Goal: Navigation & Orientation: Find specific page/section

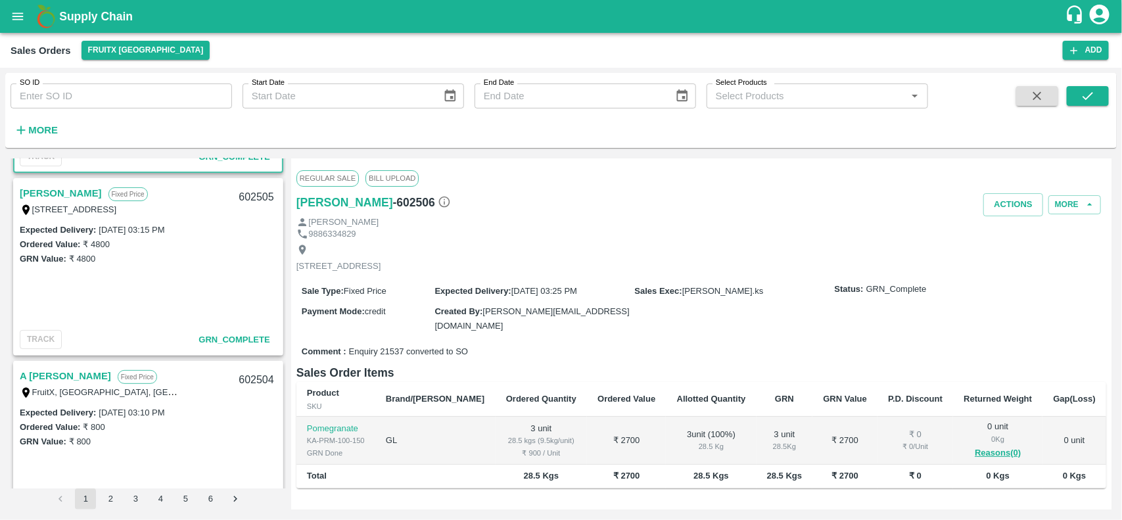
scroll to position [166, 0]
click at [57, 187] on link "[PERSON_NAME]" at bounding box center [61, 192] width 82 height 17
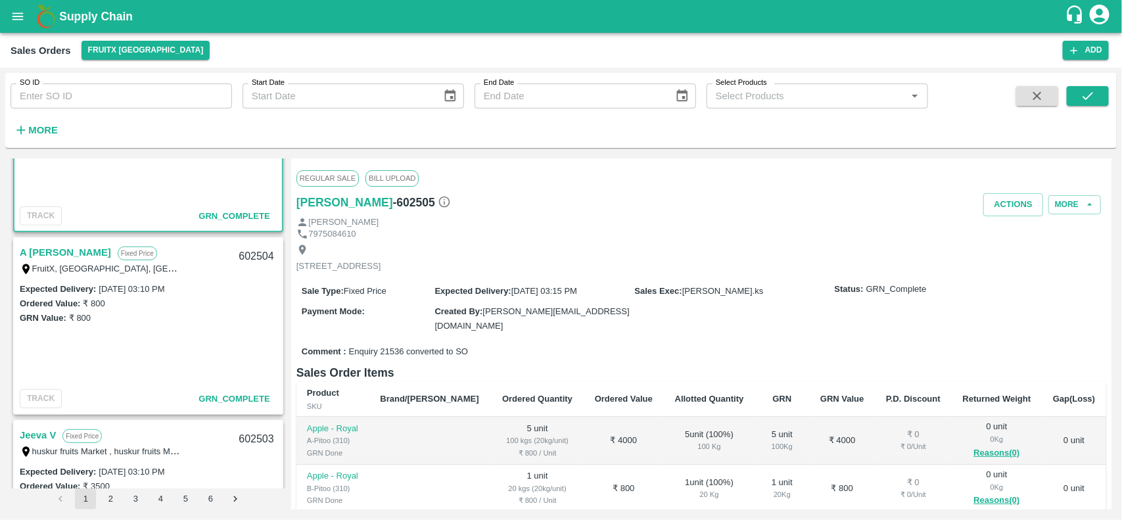
scroll to position [291, 0]
click at [57, 250] on link "A [PERSON_NAME]" at bounding box center [65, 251] width 91 height 17
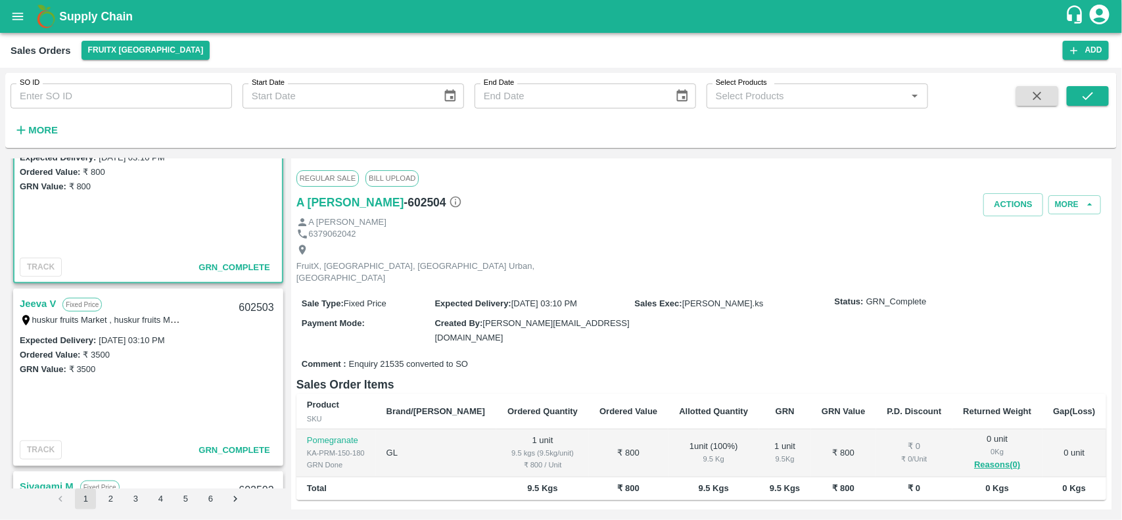
scroll to position [425, 0]
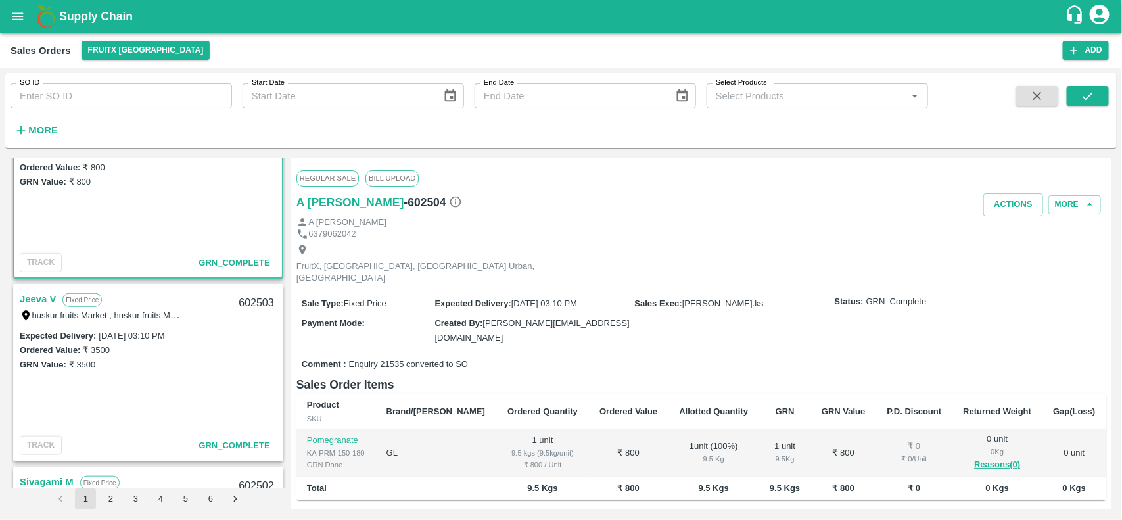
click at [53, 294] on link "Jeeva V" at bounding box center [38, 299] width 36 height 17
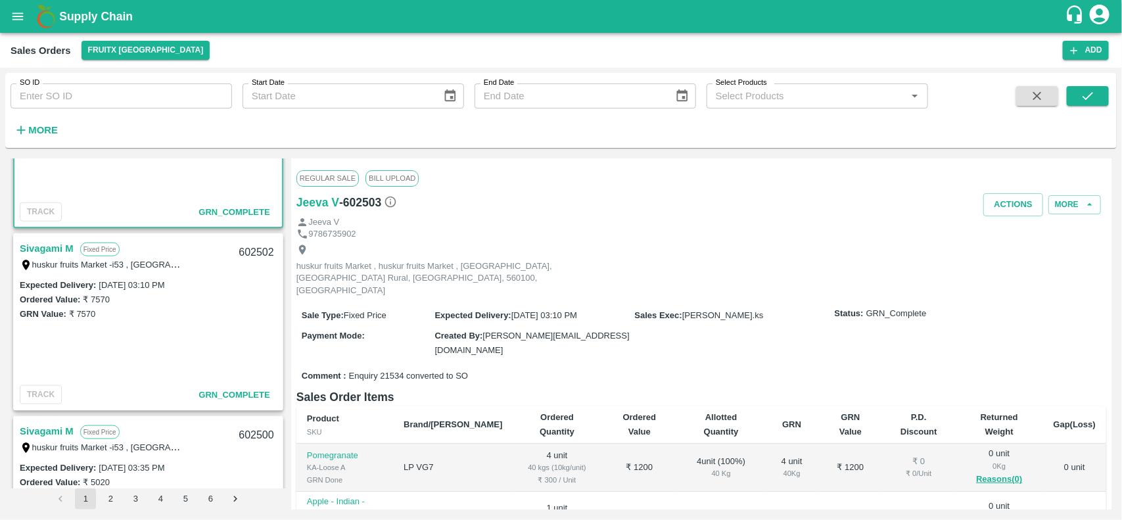
scroll to position [659, 0]
click at [38, 248] on link "Sivagami M" at bounding box center [47, 247] width 54 height 17
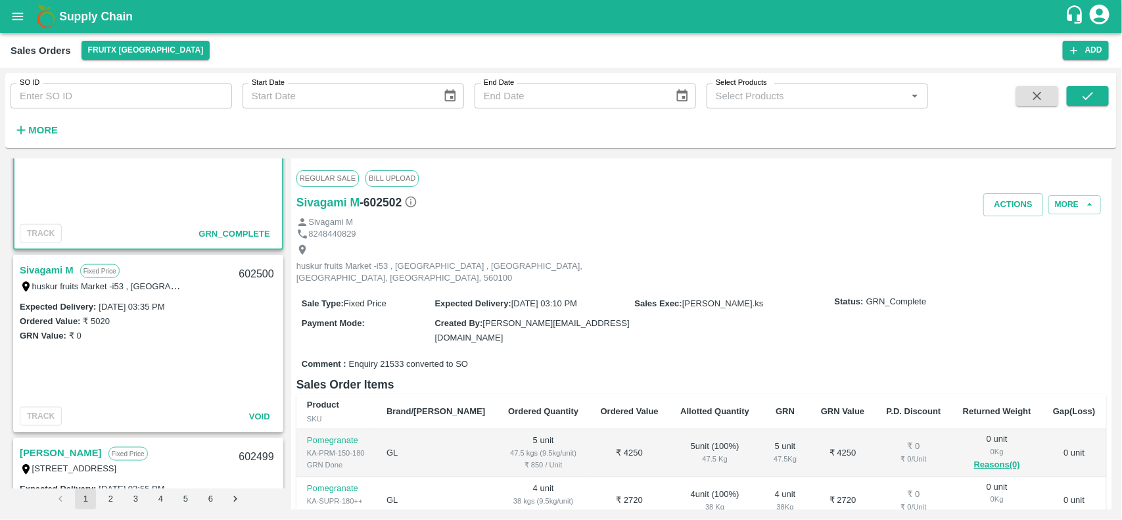
scroll to position [827, 0]
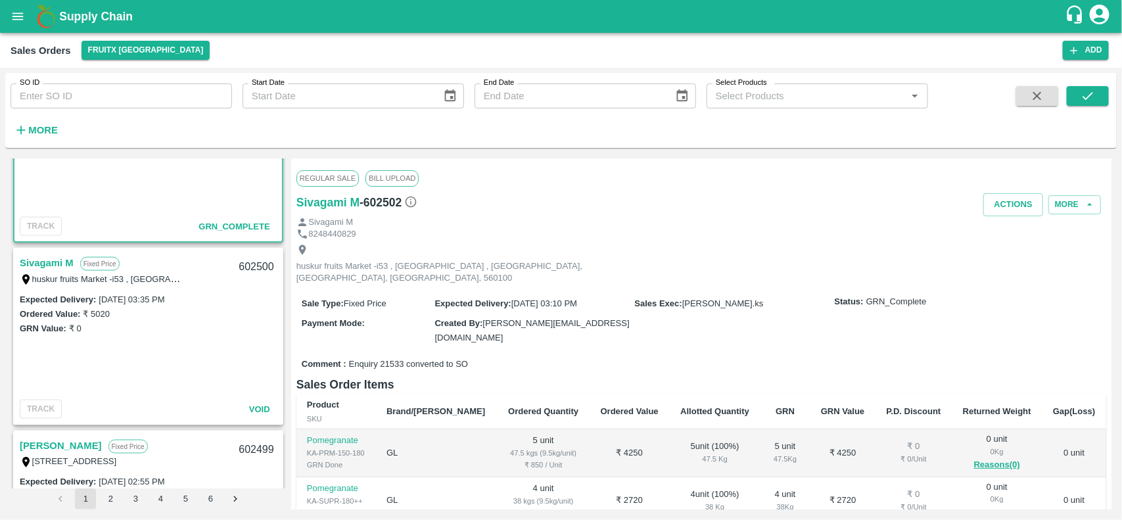
click at [43, 254] on link "Sivagami M" at bounding box center [47, 262] width 54 height 17
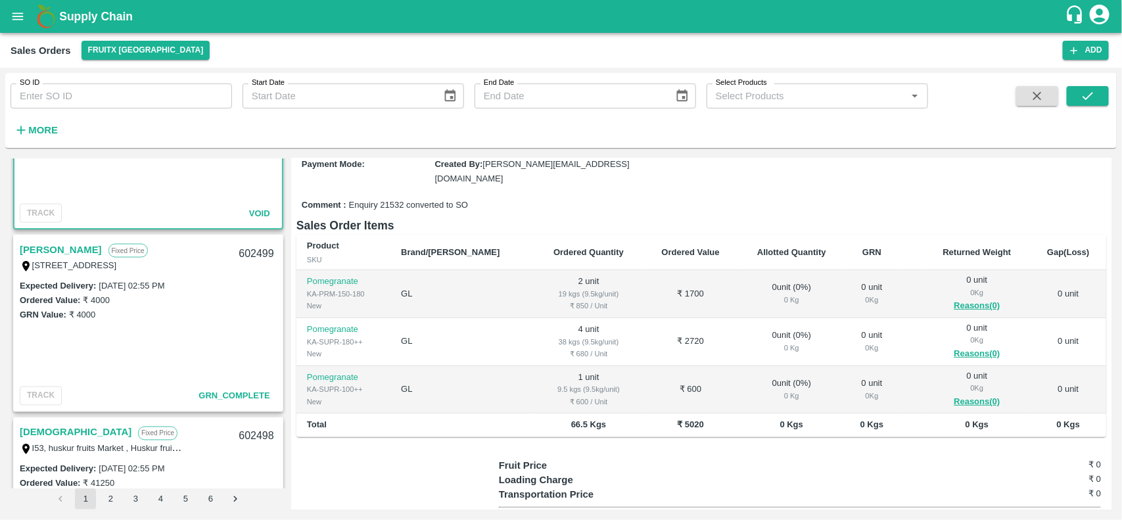
scroll to position [1023, 0]
click at [40, 244] on link "[PERSON_NAME]" at bounding box center [61, 249] width 82 height 17
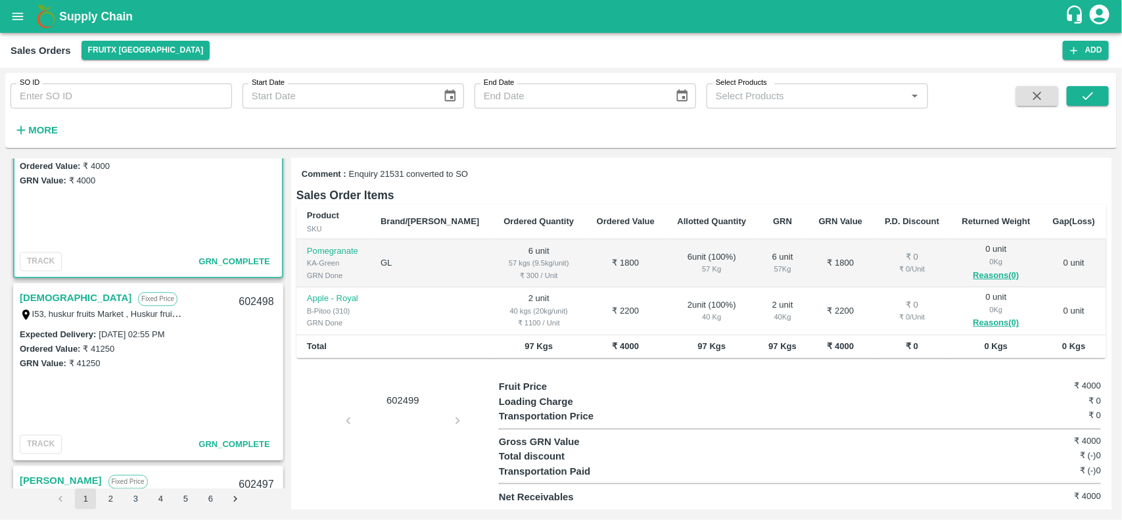
scroll to position [1203, 0]
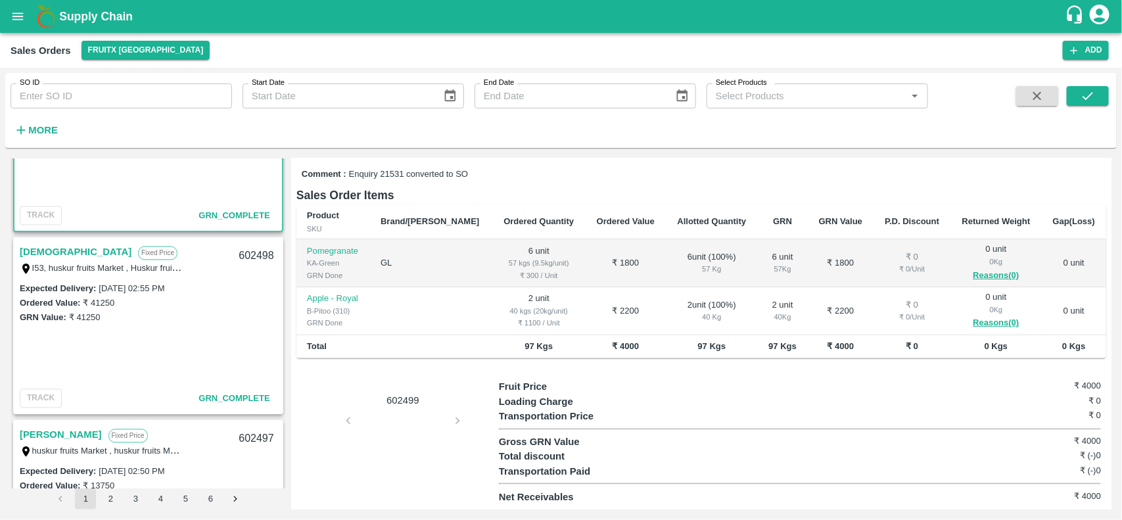
click at [43, 251] on link "[DEMOGRAPHIC_DATA]" at bounding box center [76, 252] width 112 height 17
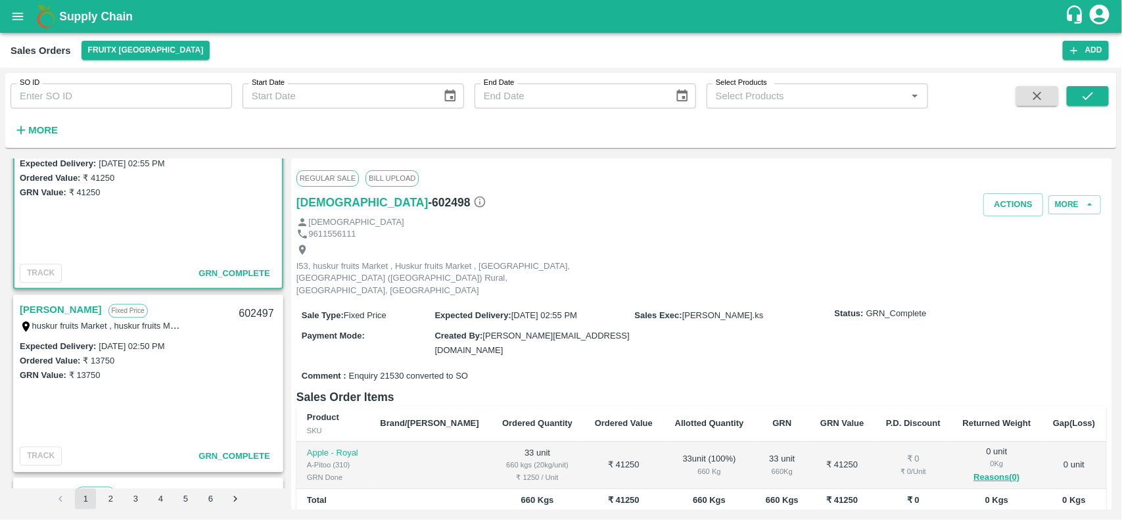
scroll to position [1335, 0]
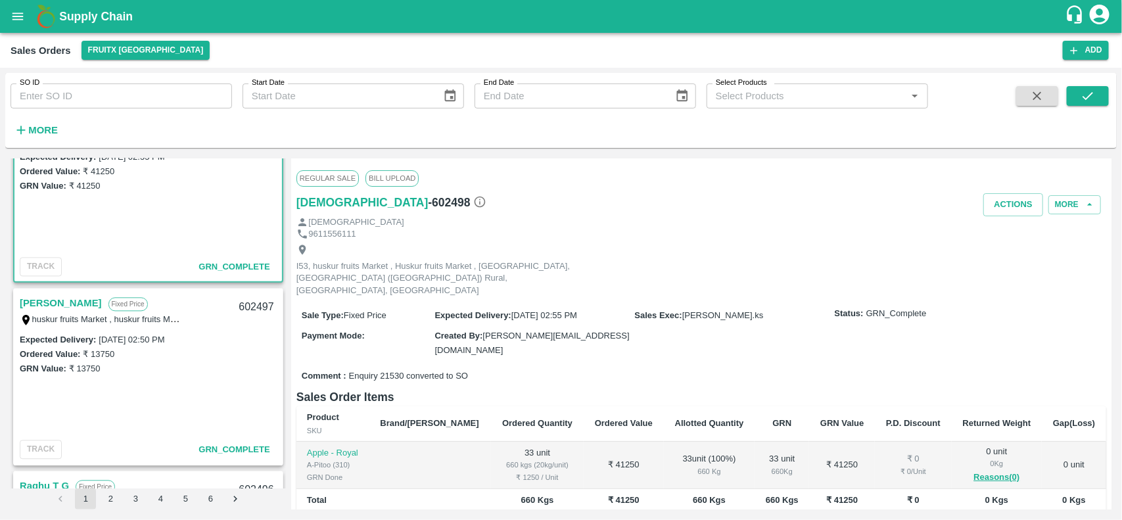
click at [57, 301] on link "[PERSON_NAME]" at bounding box center [61, 302] width 82 height 17
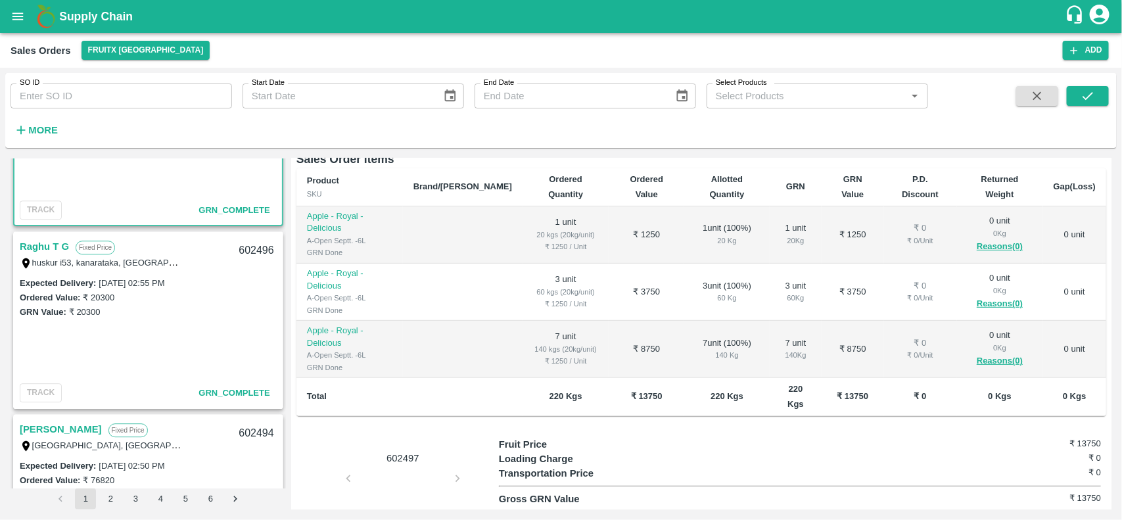
scroll to position [1576, 0]
click at [48, 238] on link "Raghu T G" at bounding box center [44, 244] width 49 height 17
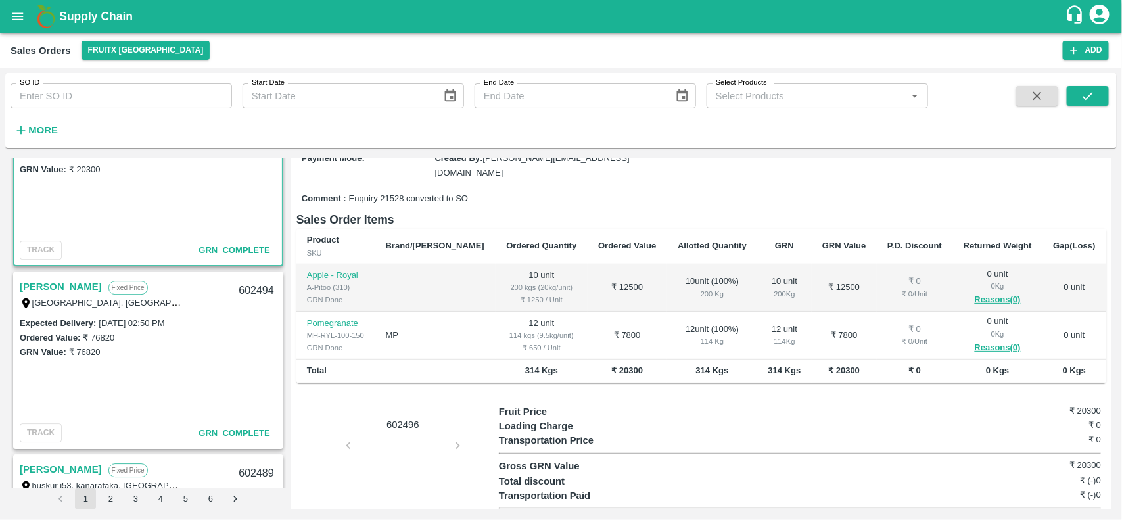
scroll to position [1721, 0]
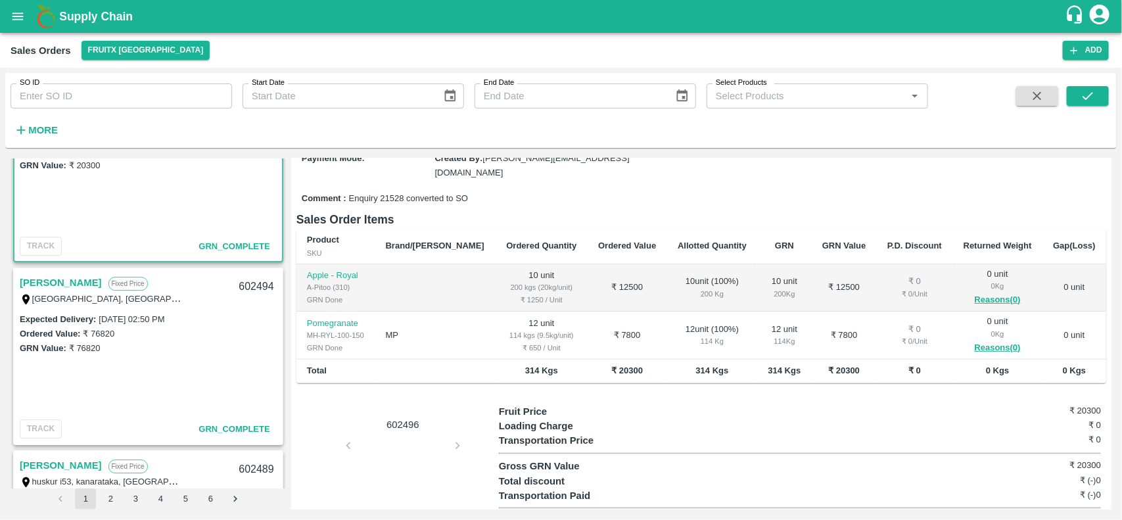
click at [70, 278] on link "[PERSON_NAME]" at bounding box center [61, 282] width 82 height 17
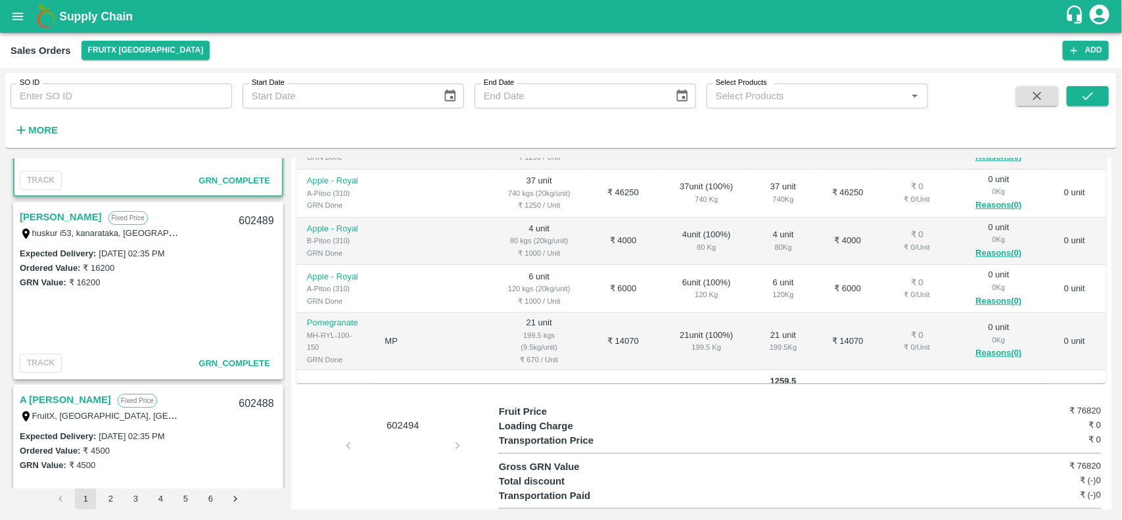
scroll to position [1970, 0]
click at [54, 216] on link "[PERSON_NAME]" at bounding box center [61, 216] width 82 height 17
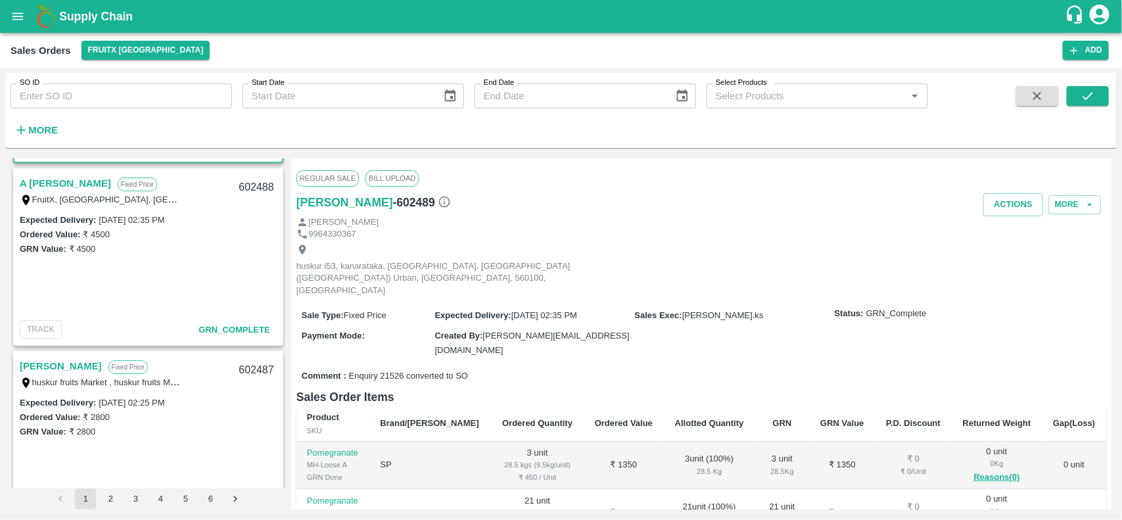
scroll to position [2187, 0]
click at [59, 176] on link "A [PERSON_NAME]" at bounding box center [65, 182] width 91 height 17
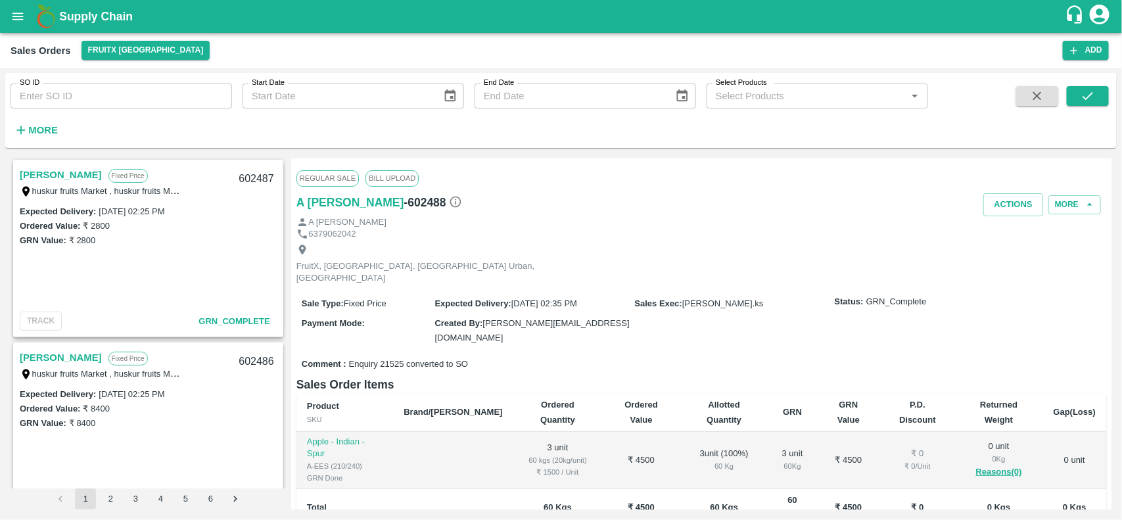
scroll to position [2378, 0]
click at [48, 172] on link "[PERSON_NAME]" at bounding box center [61, 174] width 82 height 17
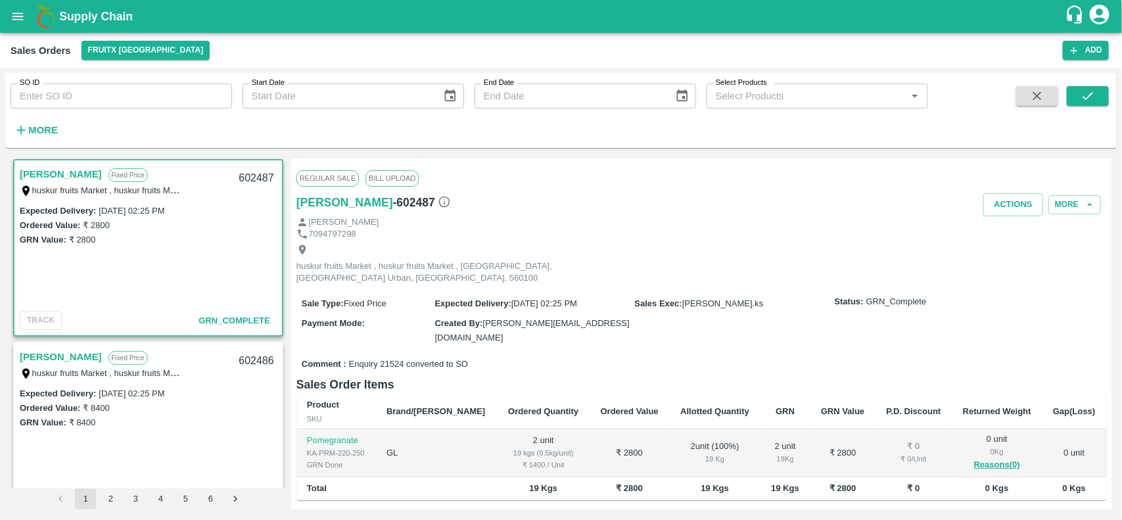
scroll to position [129, 0]
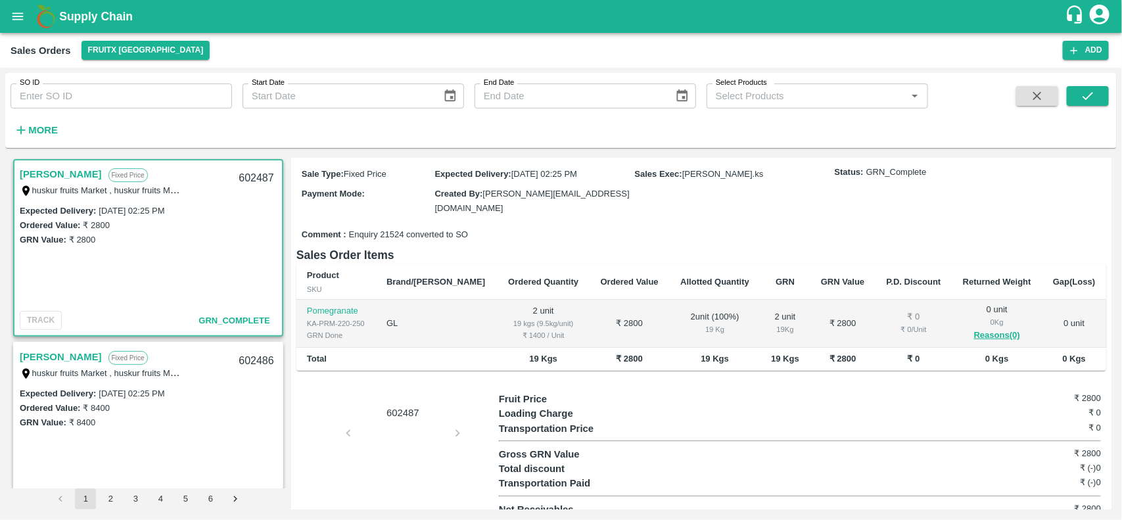
click at [70, 353] on link "[PERSON_NAME]" at bounding box center [61, 356] width 82 height 17
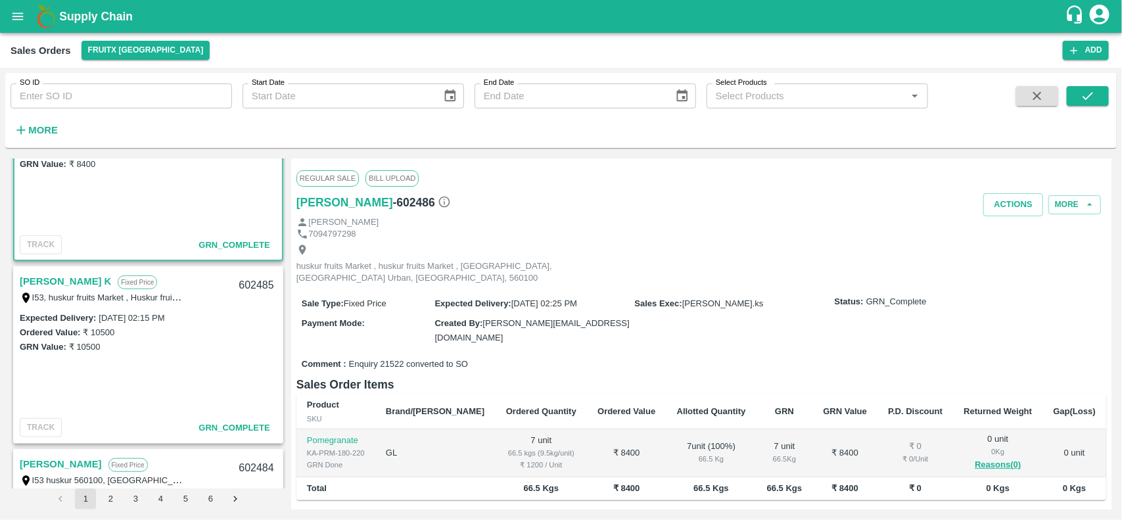
scroll to position [2637, 0]
click at [60, 273] on link "[PERSON_NAME] K" at bounding box center [65, 280] width 91 height 17
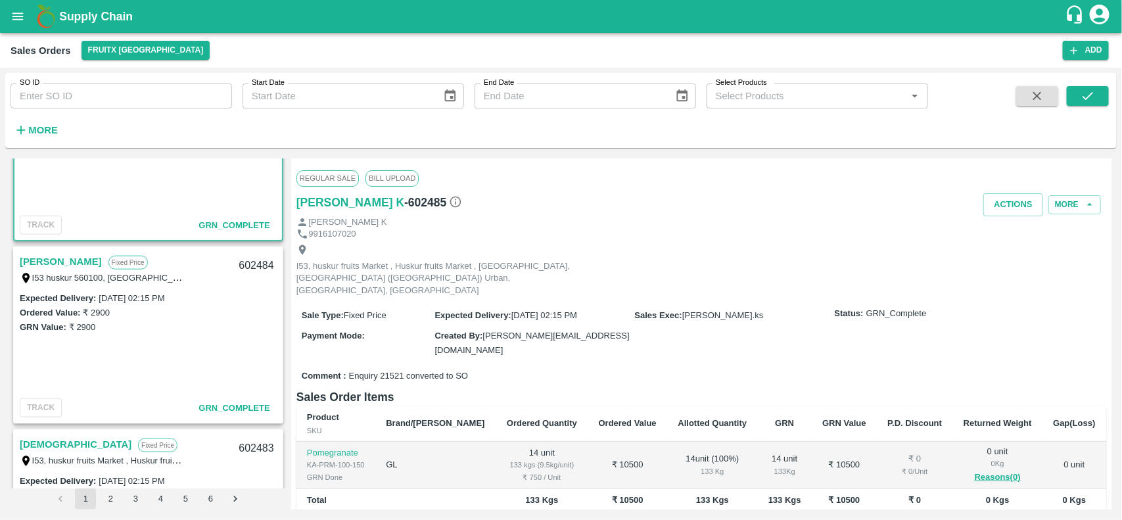
scroll to position [2840, 0]
click at [37, 262] on link "[PERSON_NAME]" at bounding box center [61, 260] width 82 height 17
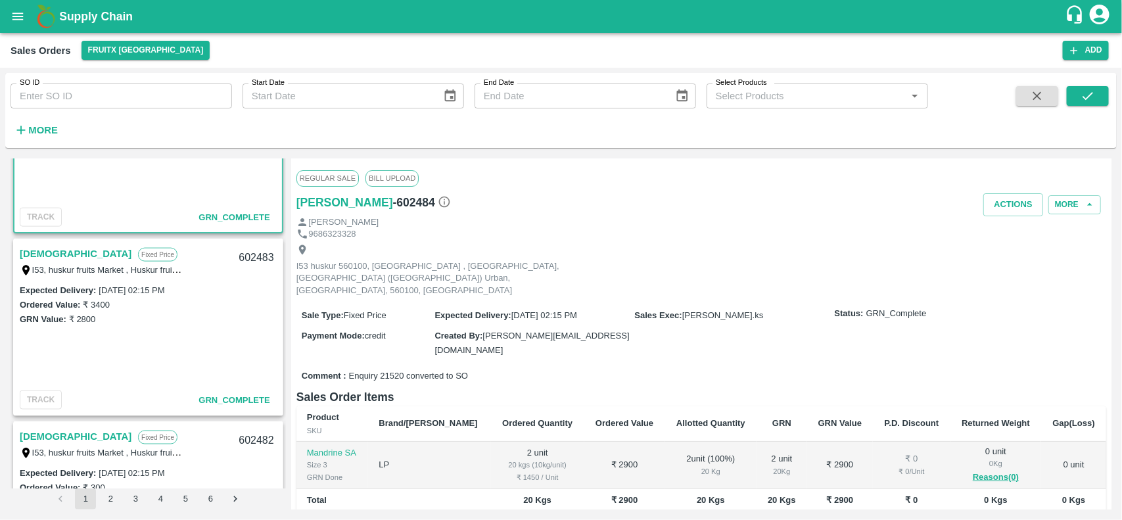
scroll to position [3030, 0]
click at [34, 253] on link "[DEMOGRAPHIC_DATA]" at bounding box center [76, 252] width 112 height 17
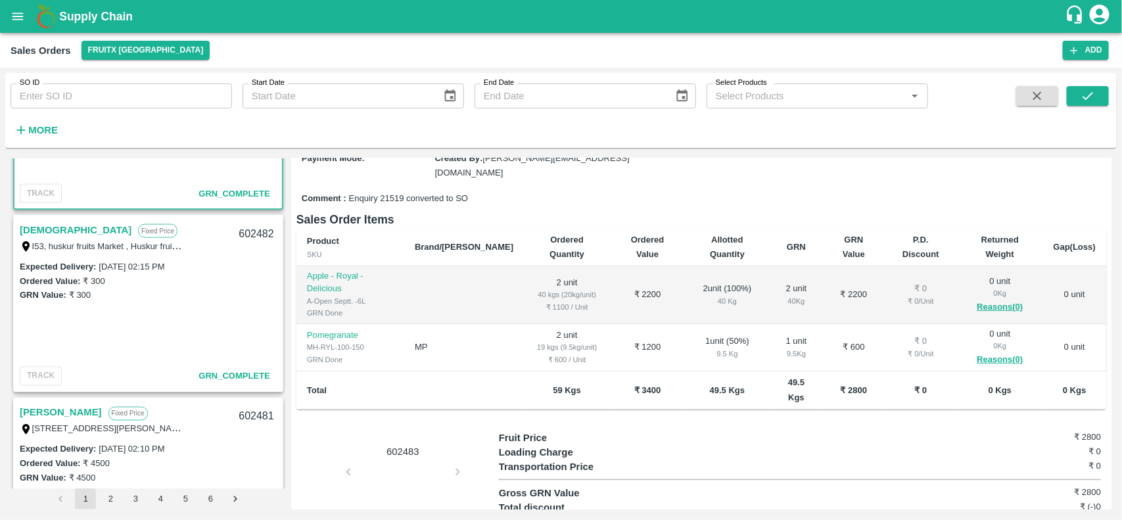
scroll to position [3236, 0]
click at [34, 224] on link "[DEMOGRAPHIC_DATA]" at bounding box center [76, 229] width 112 height 17
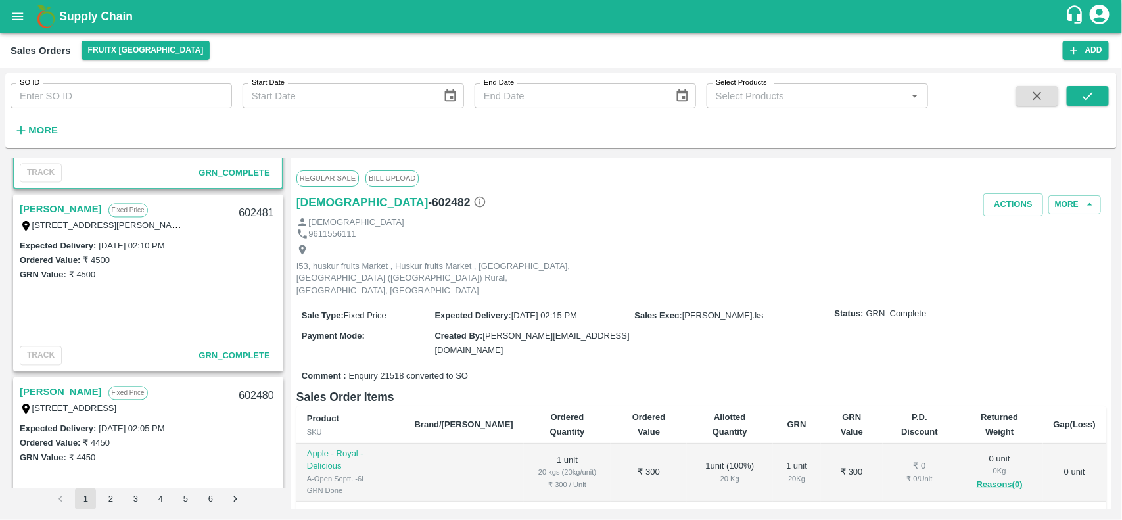
scroll to position [3448, 0]
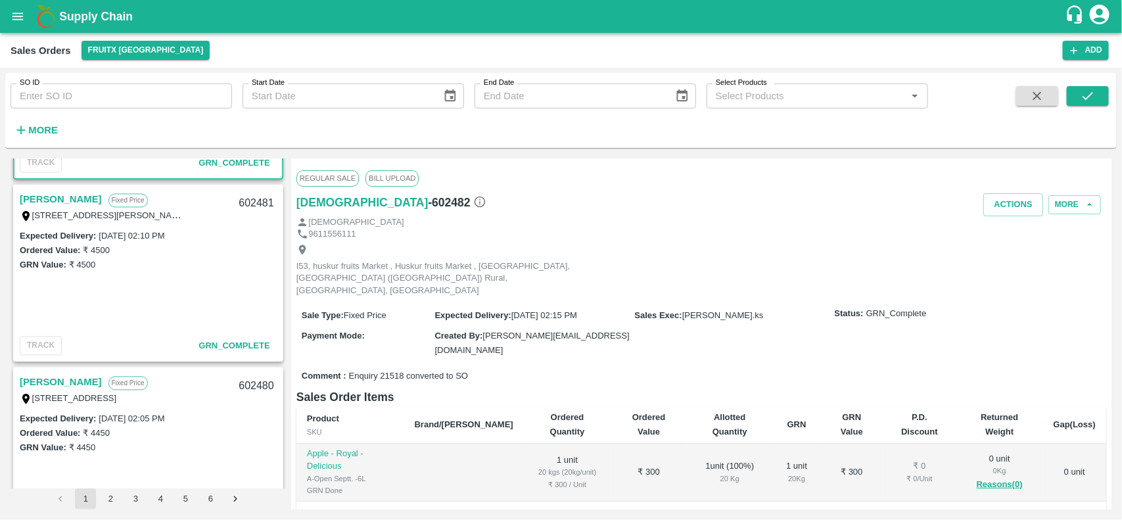
click at [37, 199] on link "[PERSON_NAME]" at bounding box center [61, 199] width 82 height 17
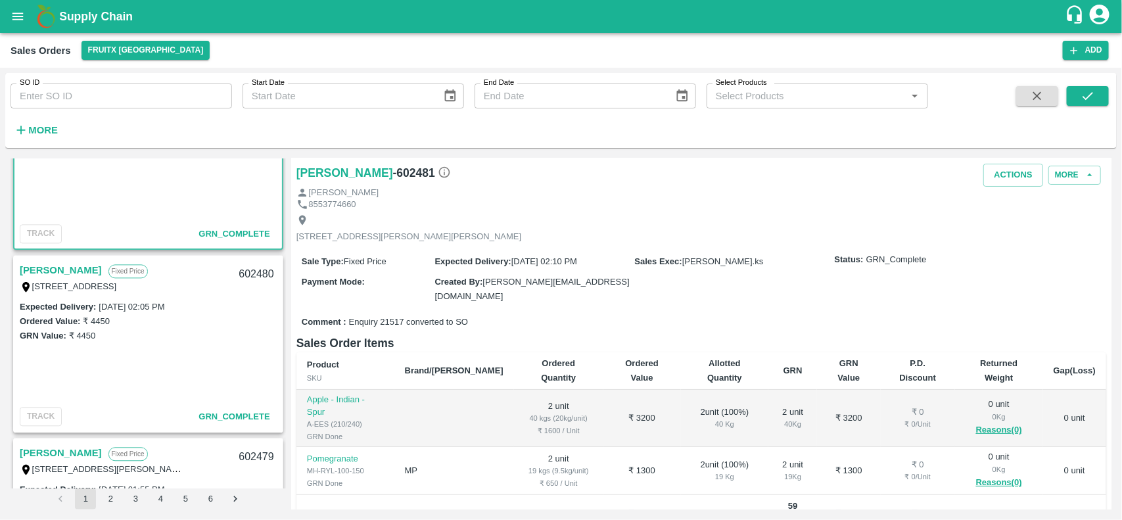
scroll to position [3563, 0]
click at [53, 264] on link "[PERSON_NAME]" at bounding box center [61, 268] width 82 height 17
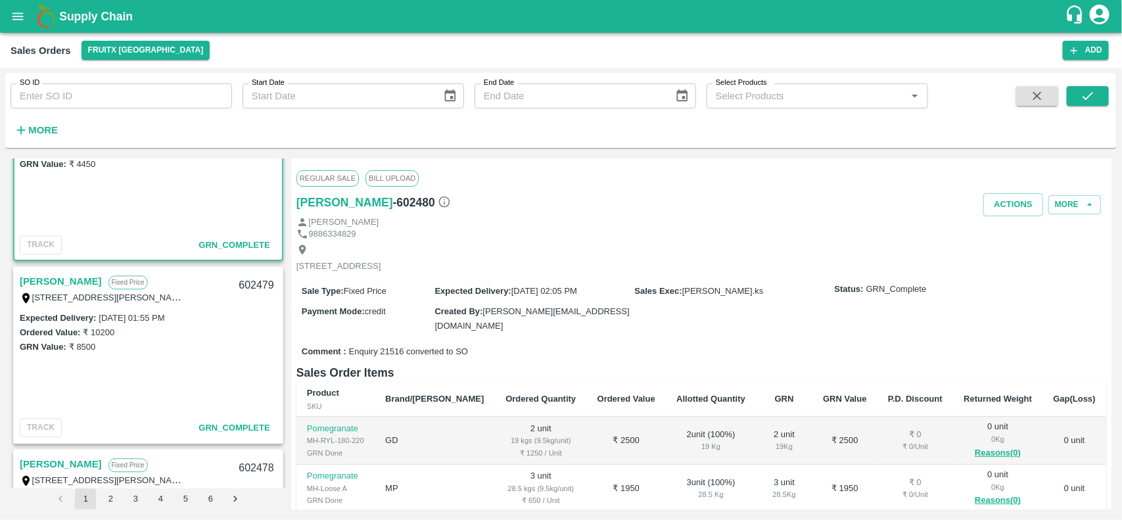
scroll to position [3734, 0]
click at [51, 279] on link "[PERSON_NAME]" at bounding box center [61, 279] width 82 height 17
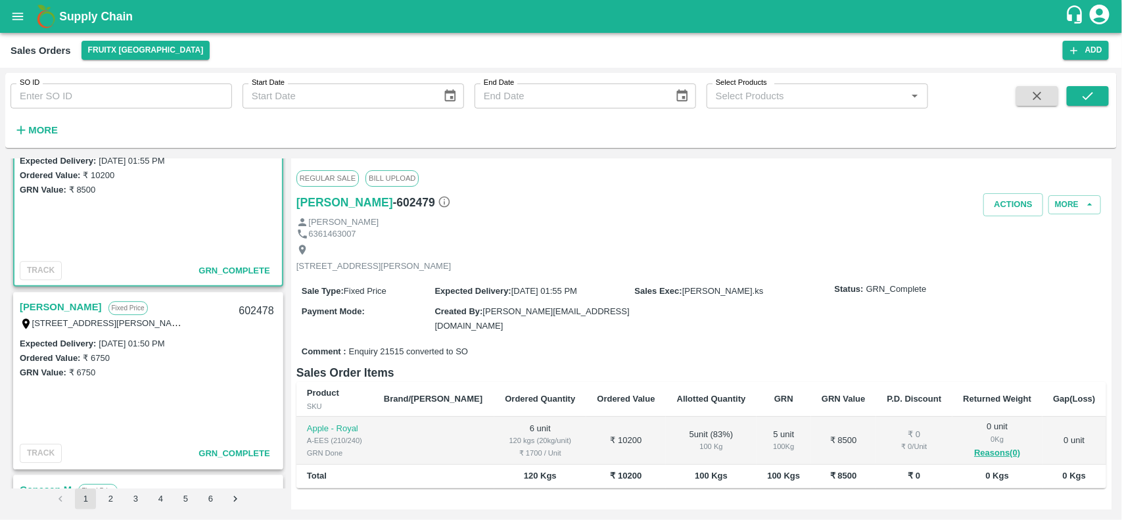
scroll to position [3908, 0]
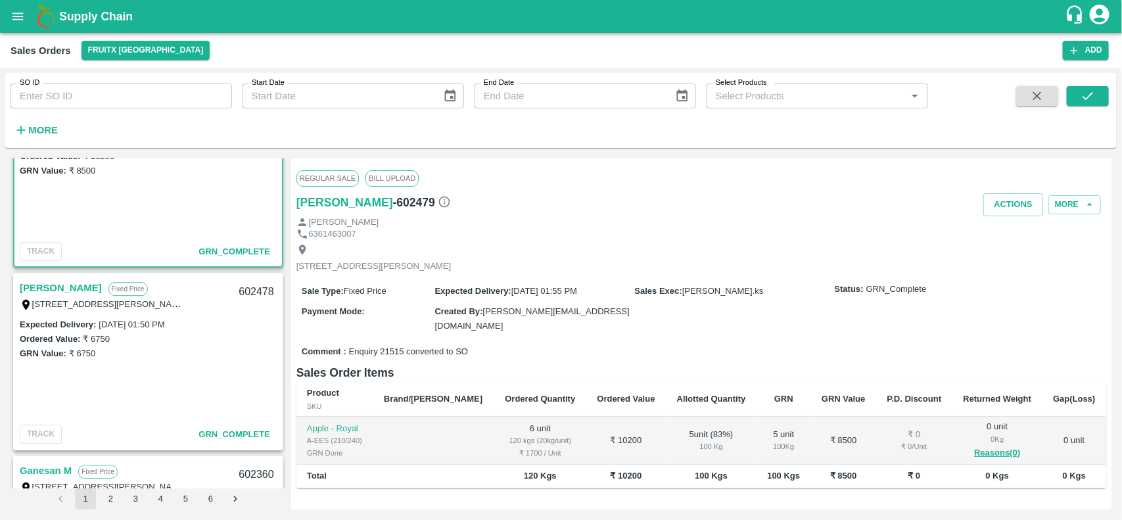
click at [54, 288] on link "[PERSON_NAME]" at bounding box center [61, 287] width 82 height 17
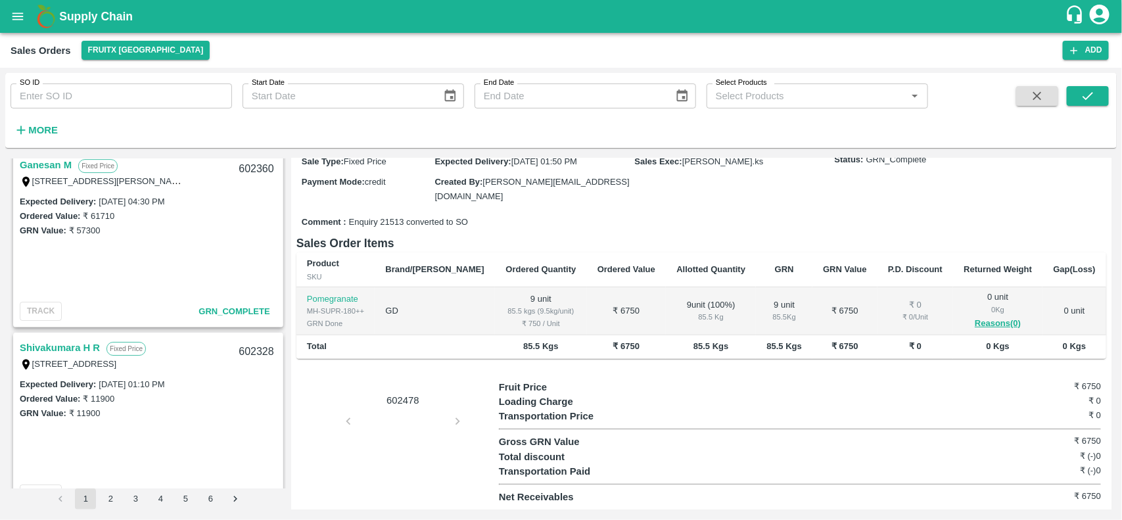
scroll to position [4215, 0]
click at [34, 156] on div "[PERSON_NAME] Fixed Price I53, [GEOGRAPHIC_DATA] , [GEOGRAPHIC_DATA] ([GEOGRAPH…" at bounding box center [561, 334] width 1112 height 362
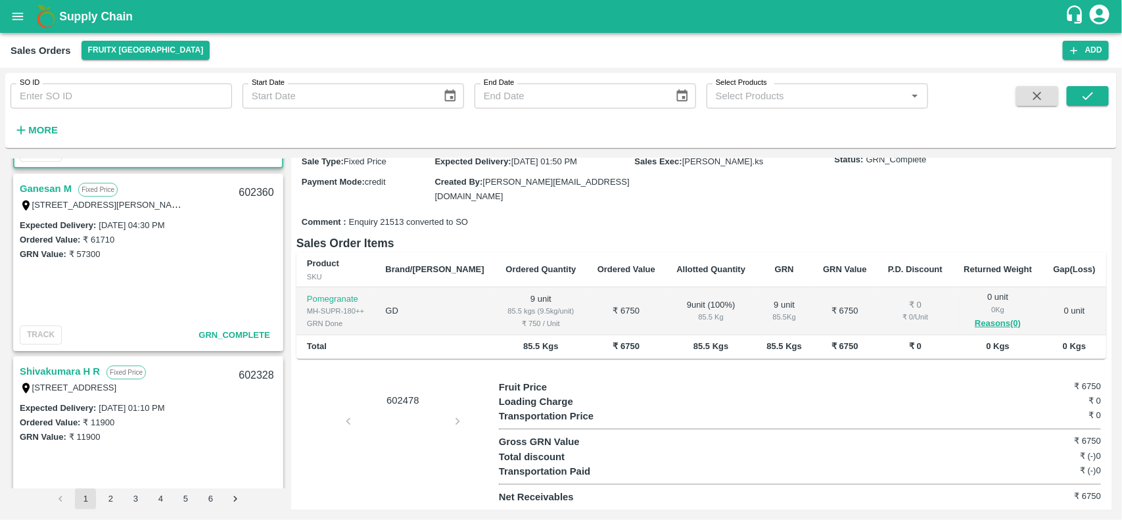
scroll to position [4189, 0]
click at [41, 189] on link "Ganesan M" at bounding box center [46, 189] width 52 height 17
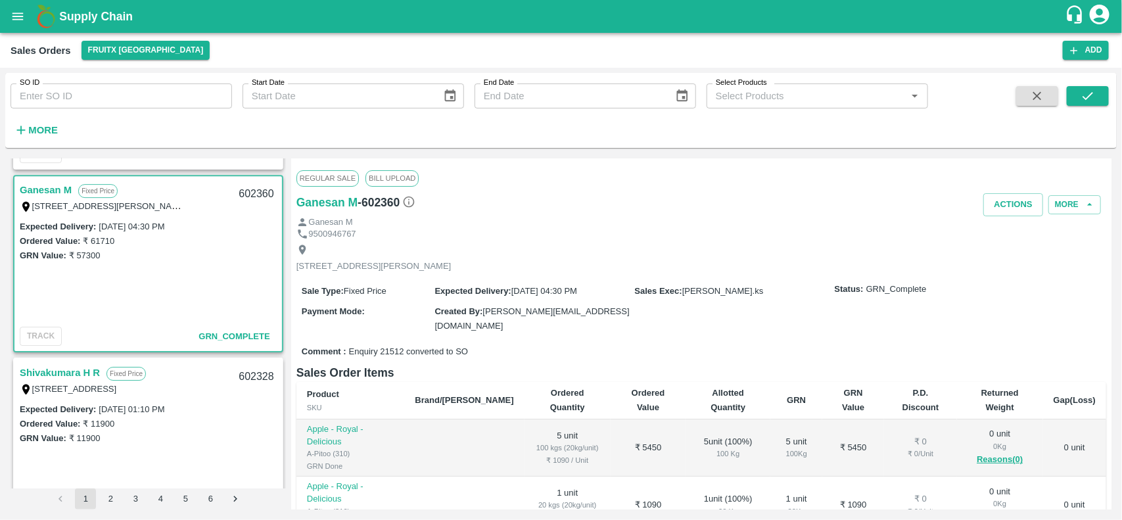
scroll to position [4237, 0]
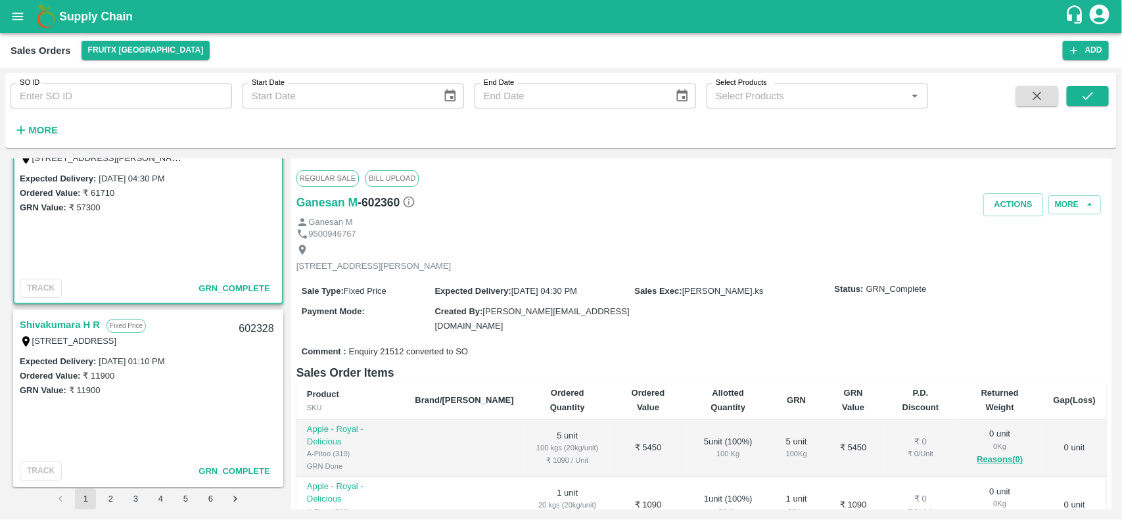
click at [53, 319] on link "Shivakumara H R" at bounding box center [60, 324] width 80 height 17
